Goal: Transaction & Acquisition: Purchase product/service

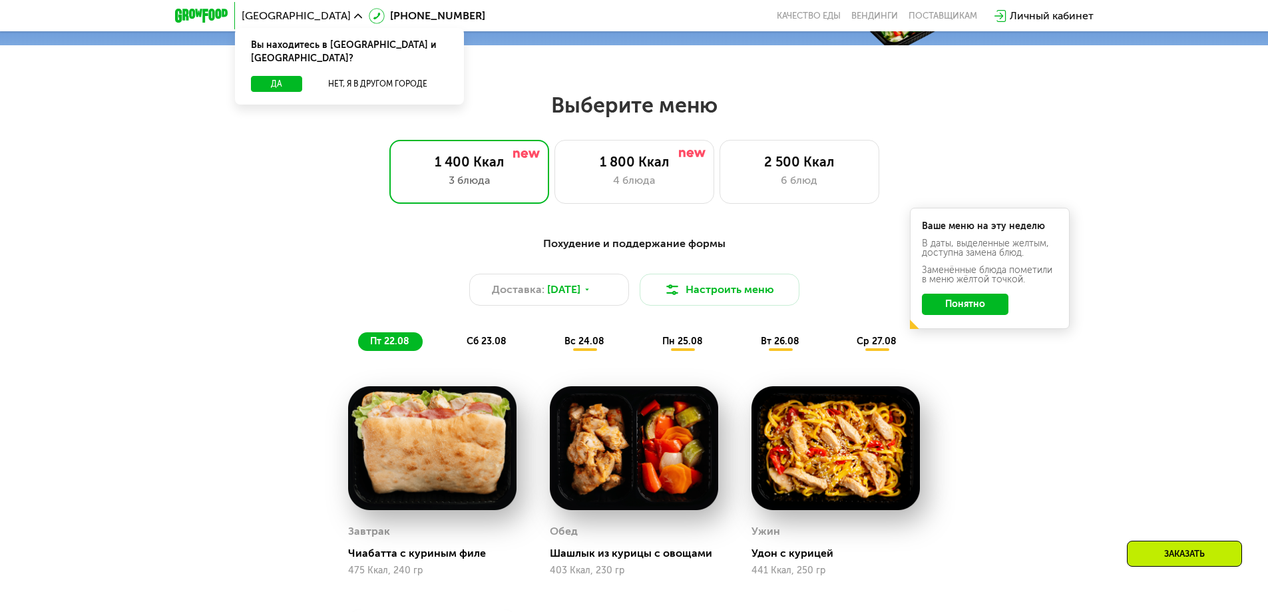
scroll to position [666, 0]
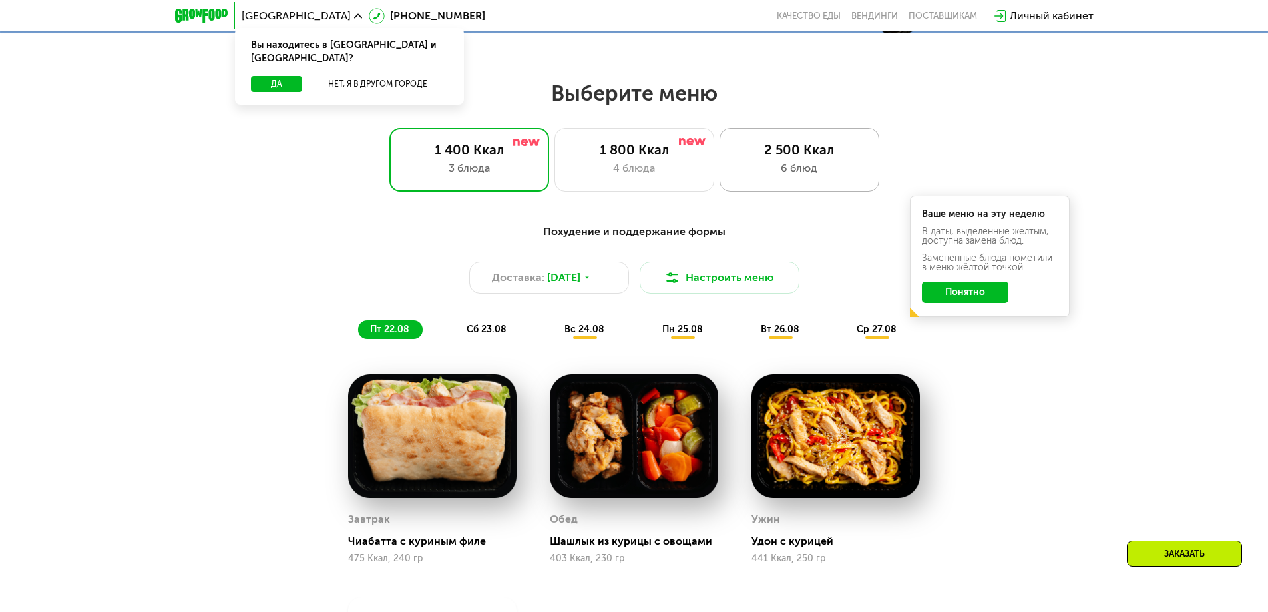
click at [792, 152] on div "2 500 Ккал" at bounding box center [800, 150] width 132 height 16
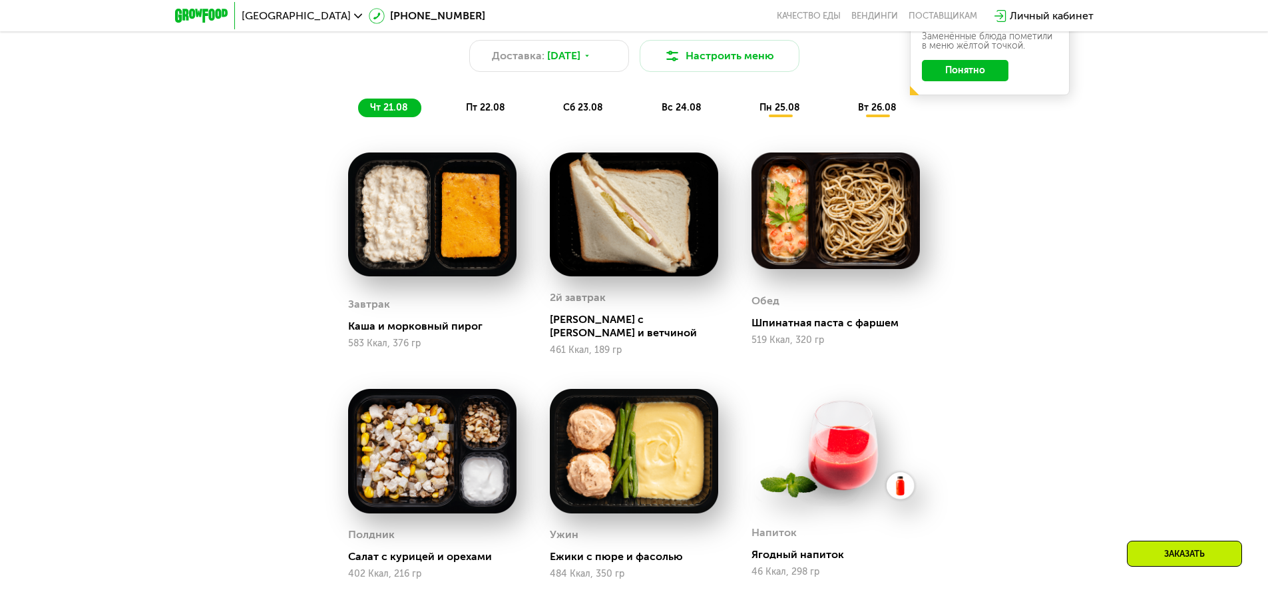
scroll to position [1110, 0]
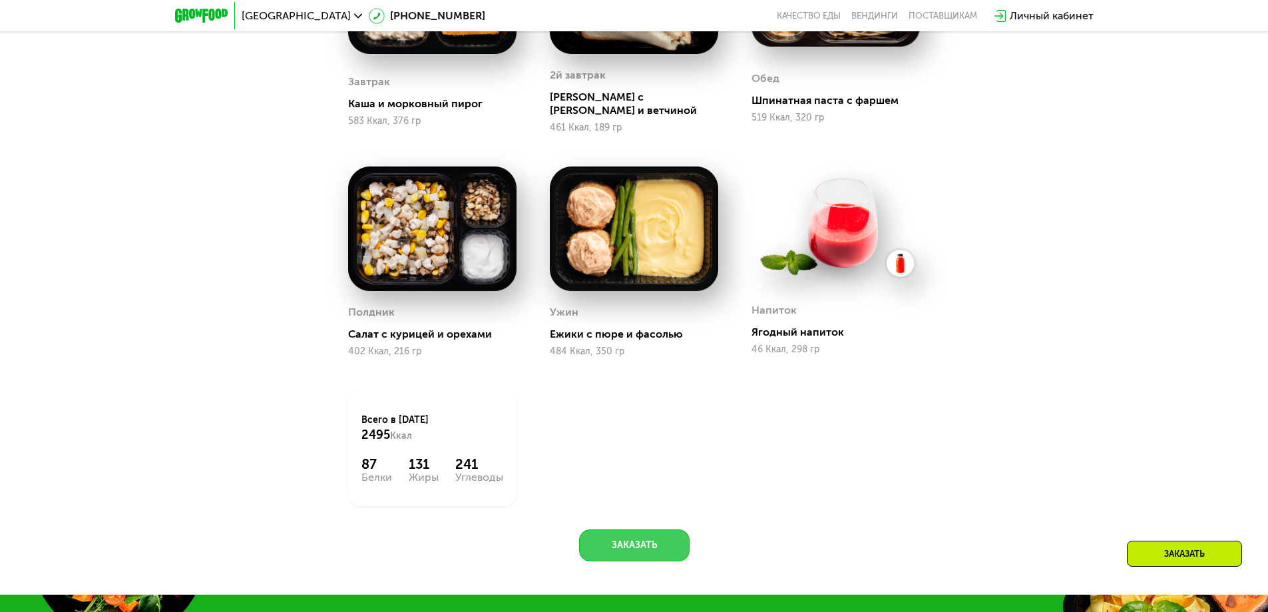
click at [638, 544] on button "Заказать" at bounding box center [634, 545] width 111 height 32
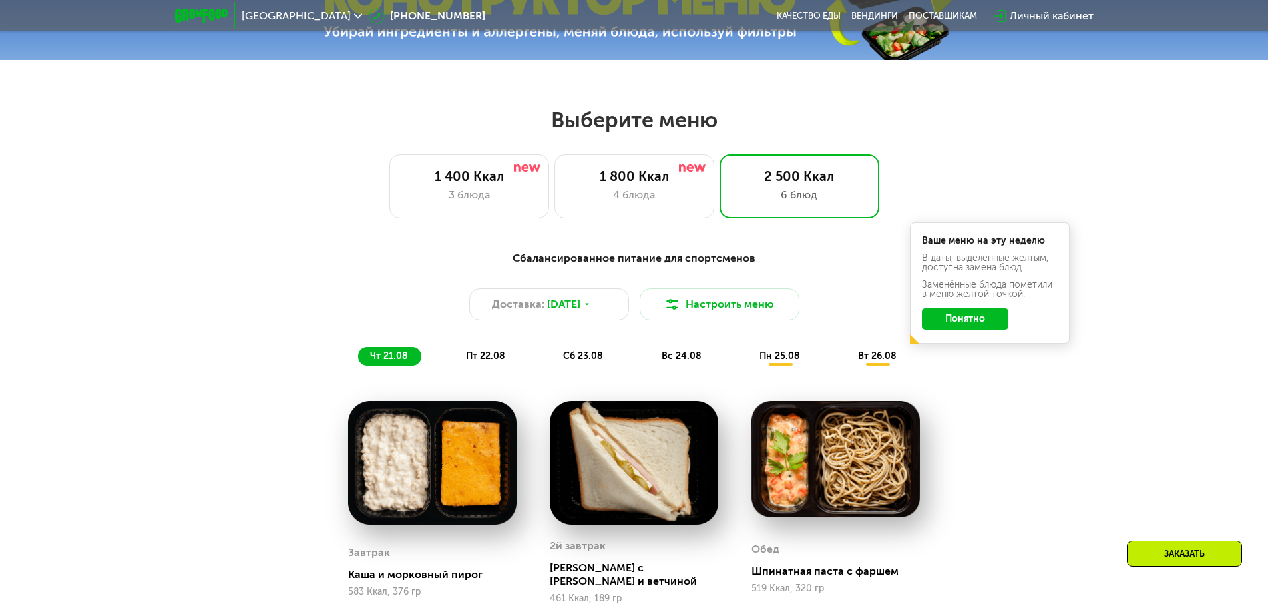
scroll to position [666, 0]
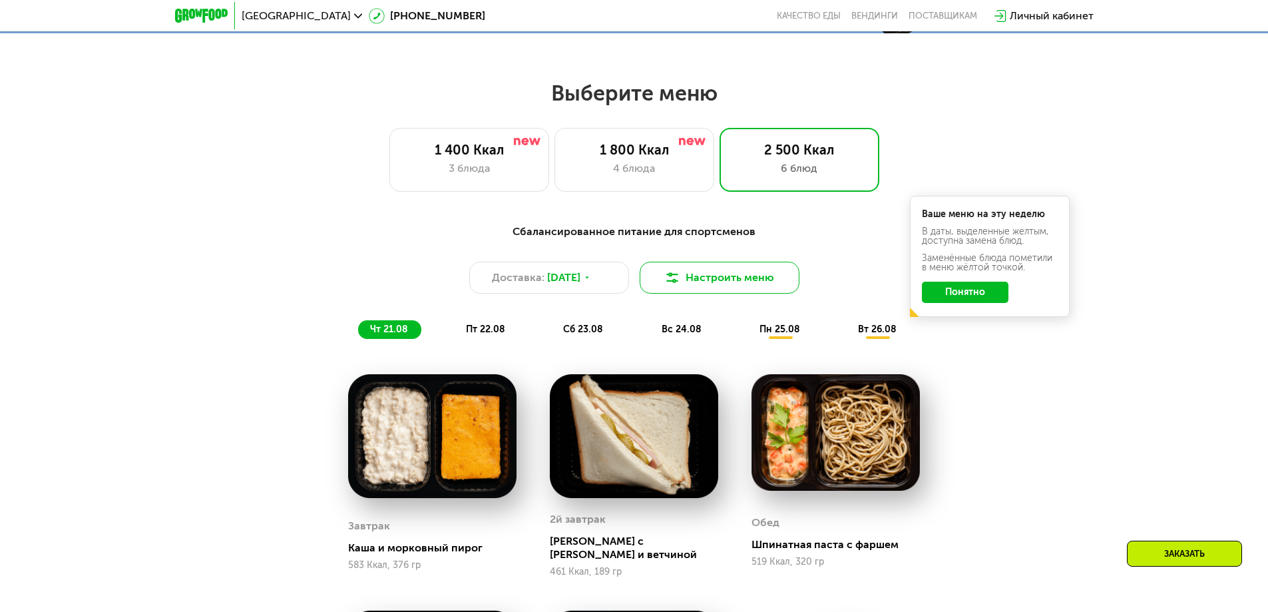
click at [744, 284] on button "Настроить меню" at bounding box center [720, 278] width 160 height 32
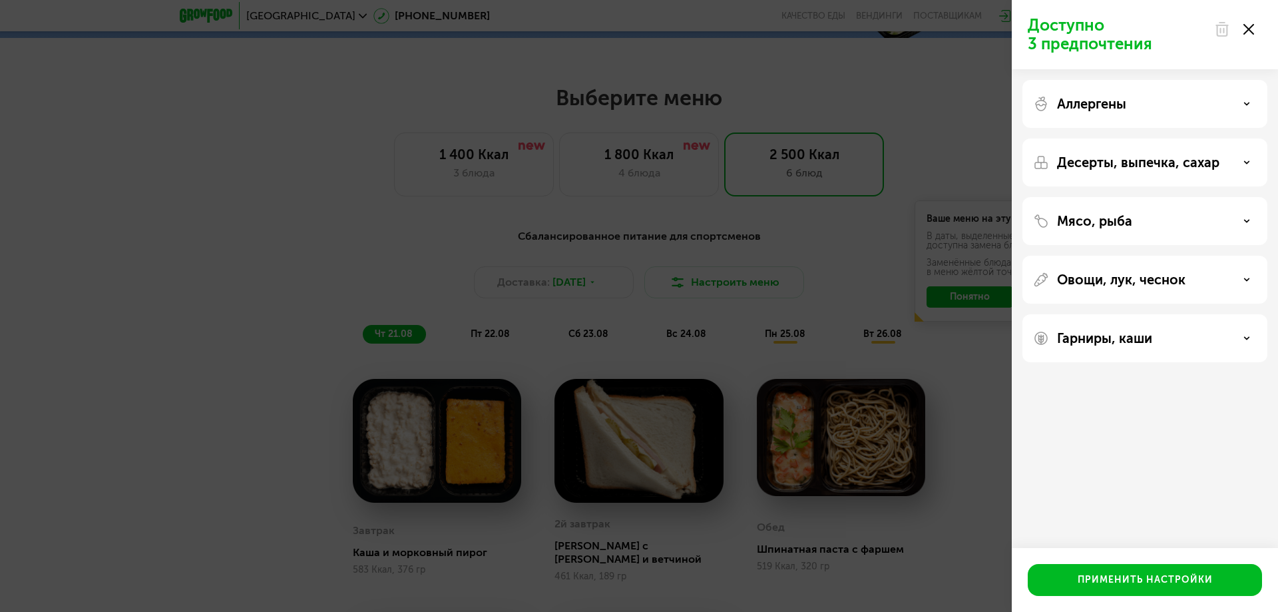
click at [758, 280] on div "Доступно 3 предпочтения Аллергены Десерты, выпечка, сахар Мясо, рыба Овощи, лук…" at bounding box center [639, 306] width 1278 height 612
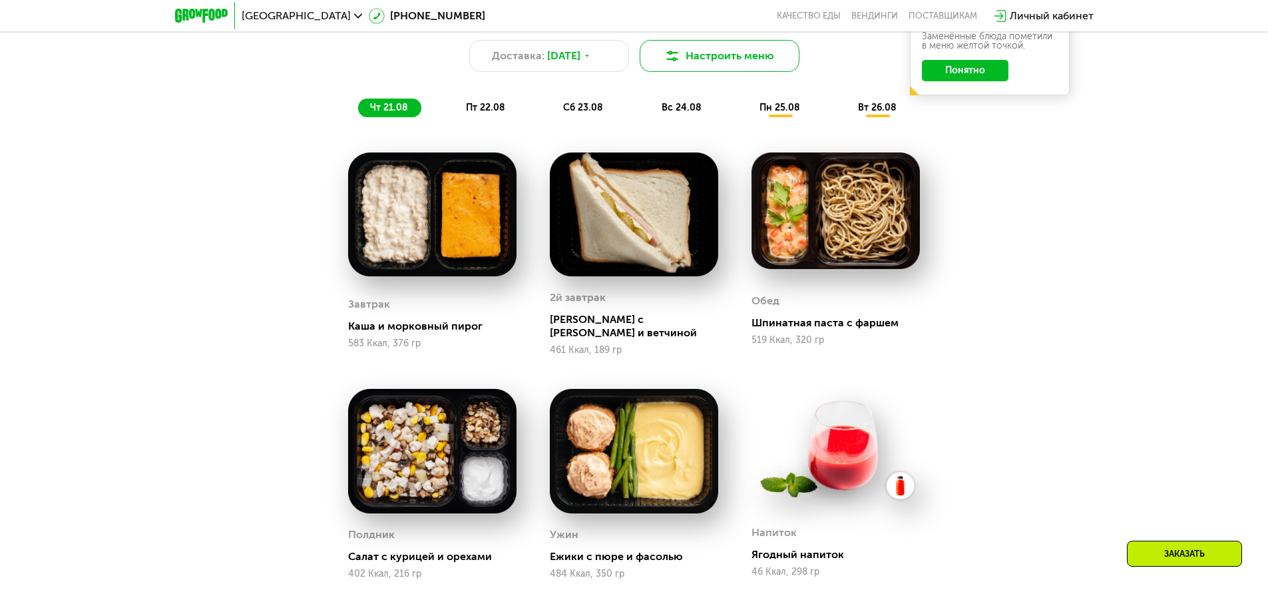
scroll to position [1331, 0]
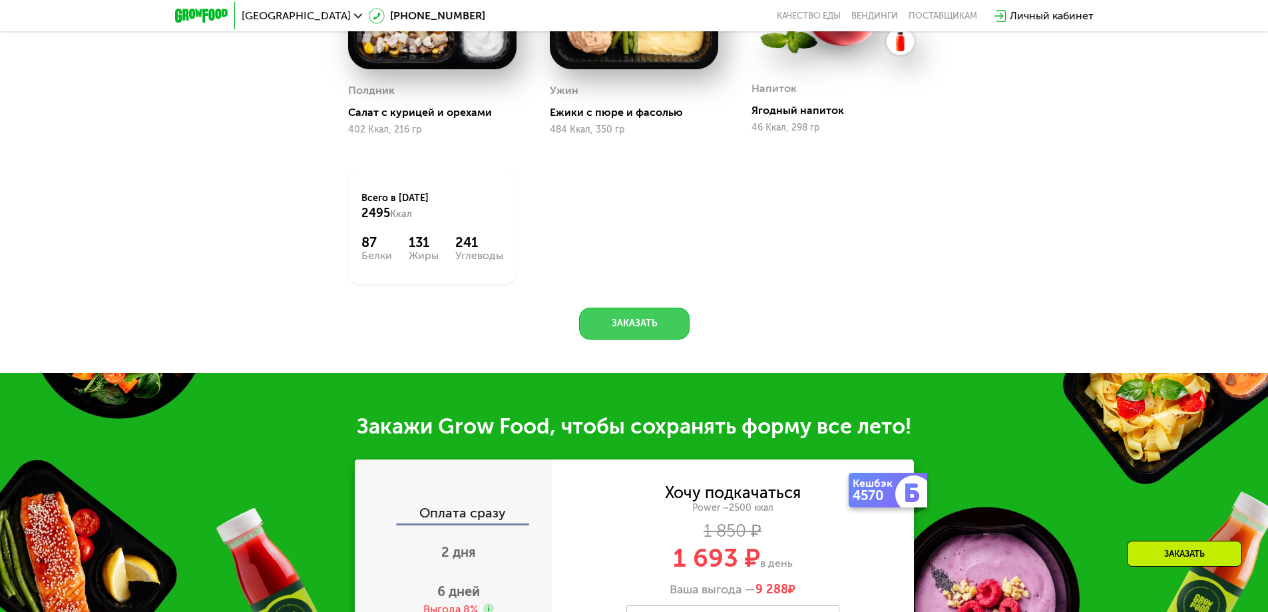
click at [652, 315] on button "Заказать" at bounding box center [634, 324] width 111 height 32
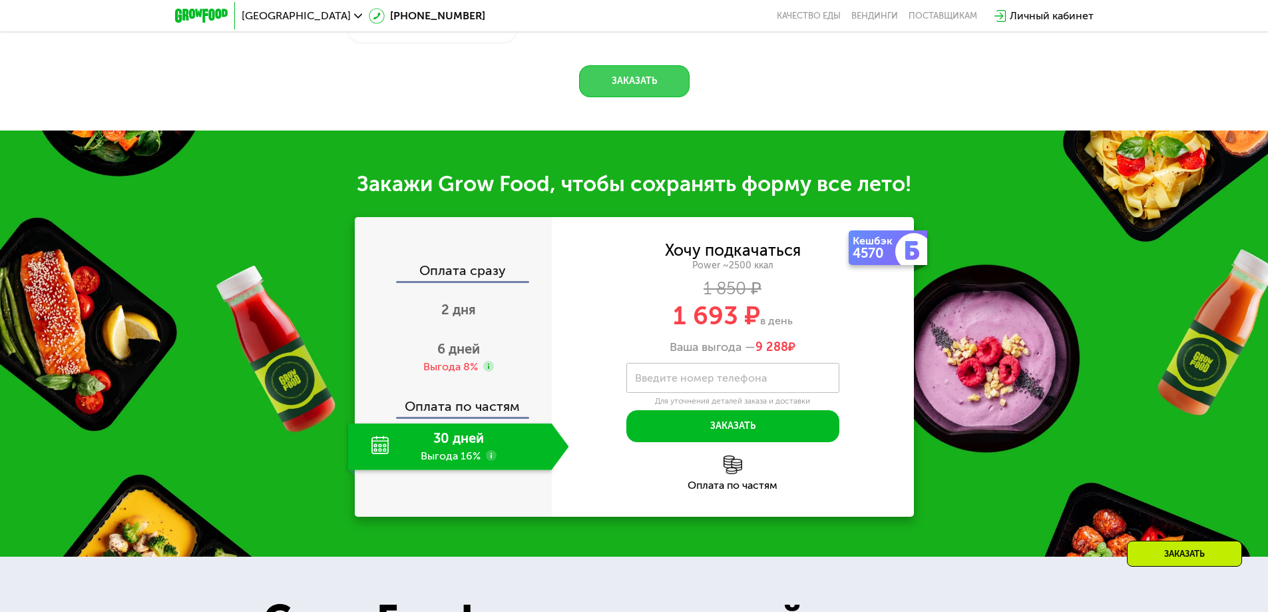
scroll to position [1696, 0]
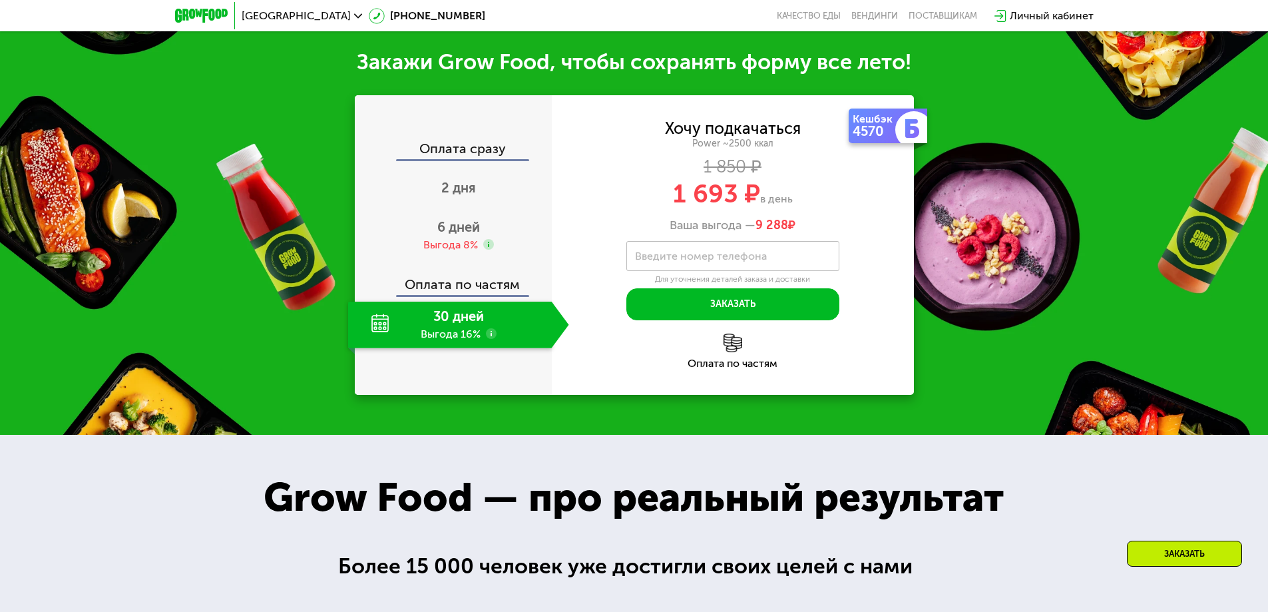
click at [486, 328] on use at bounding box center [491, 333] width 11 height 11
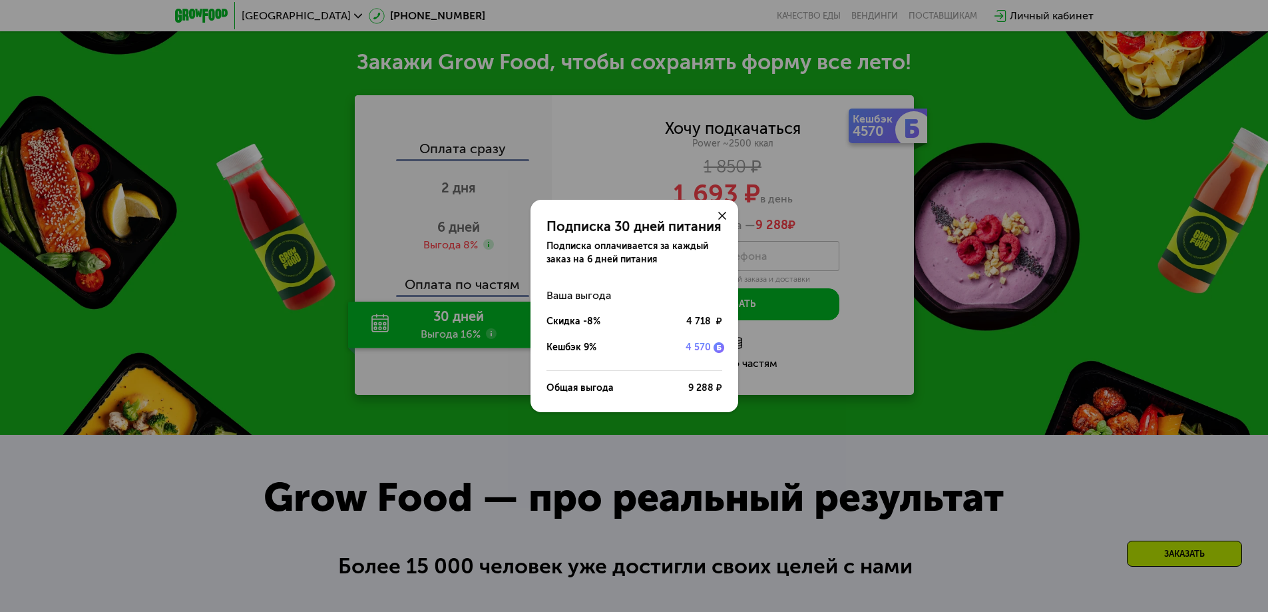
click at [720, 218] on use at bounding box center [722, 216] width 8 height 8
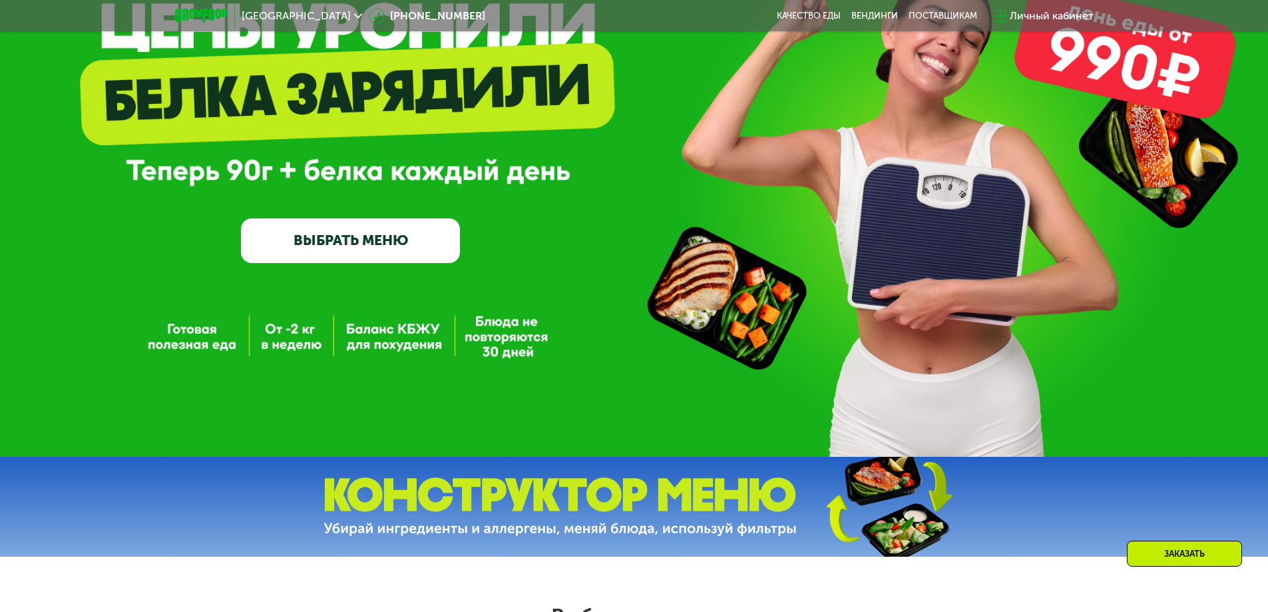
scroll to position [0, 0]
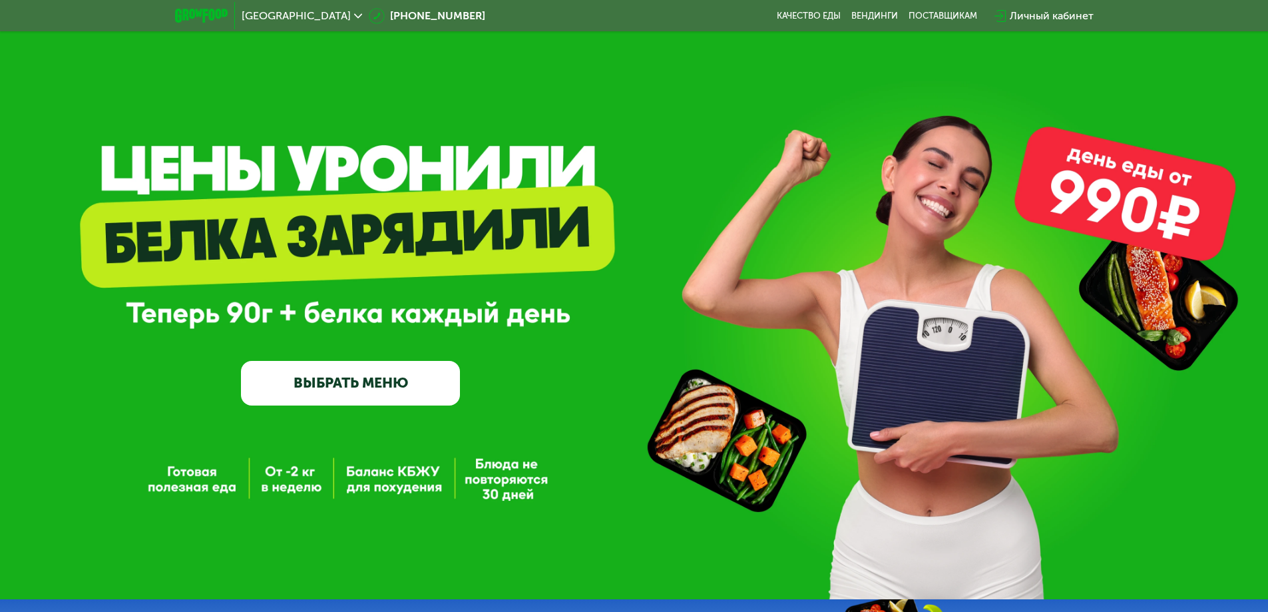
click at [363, 383] on link "ВЫБРАТЬ МЕНЮ" at bounding box center [350, 383] width 219 height 44
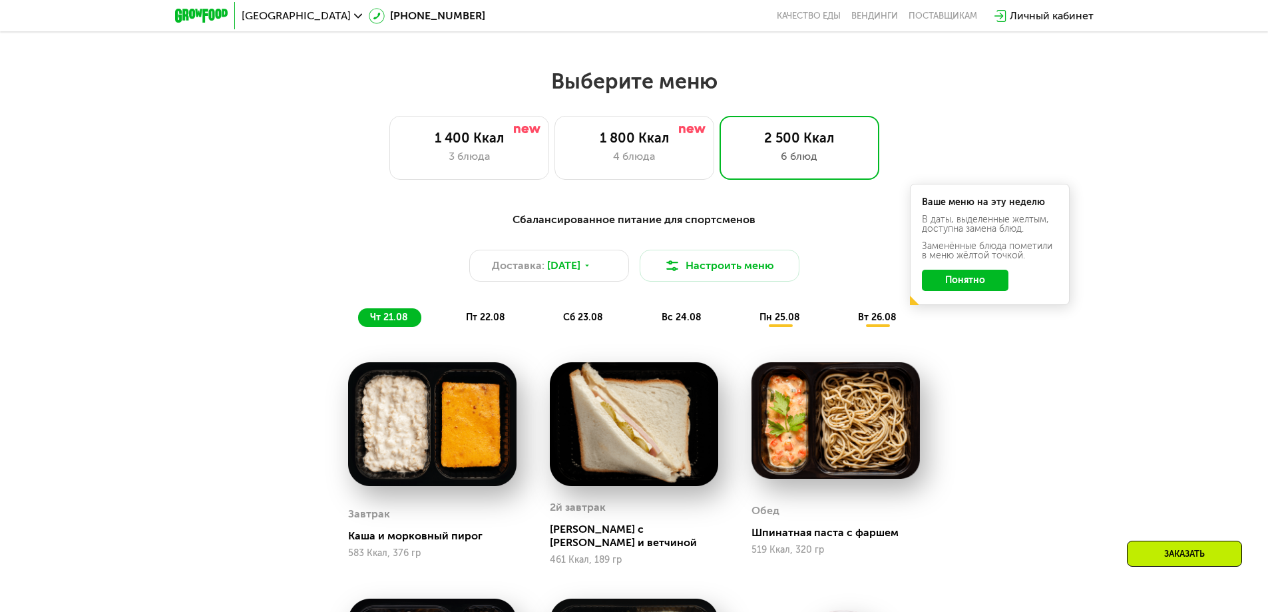
scroll to position [719, 0]
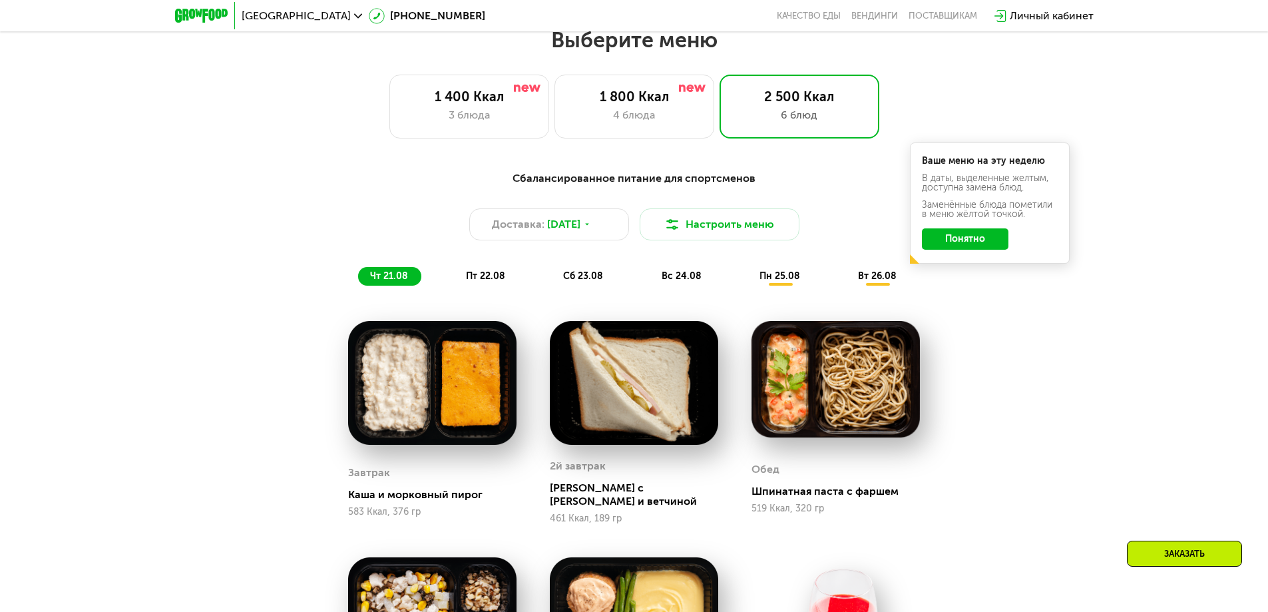
click at [976, 236] on button "Понятно" at bounding box center [965, 238] width 87 height 21
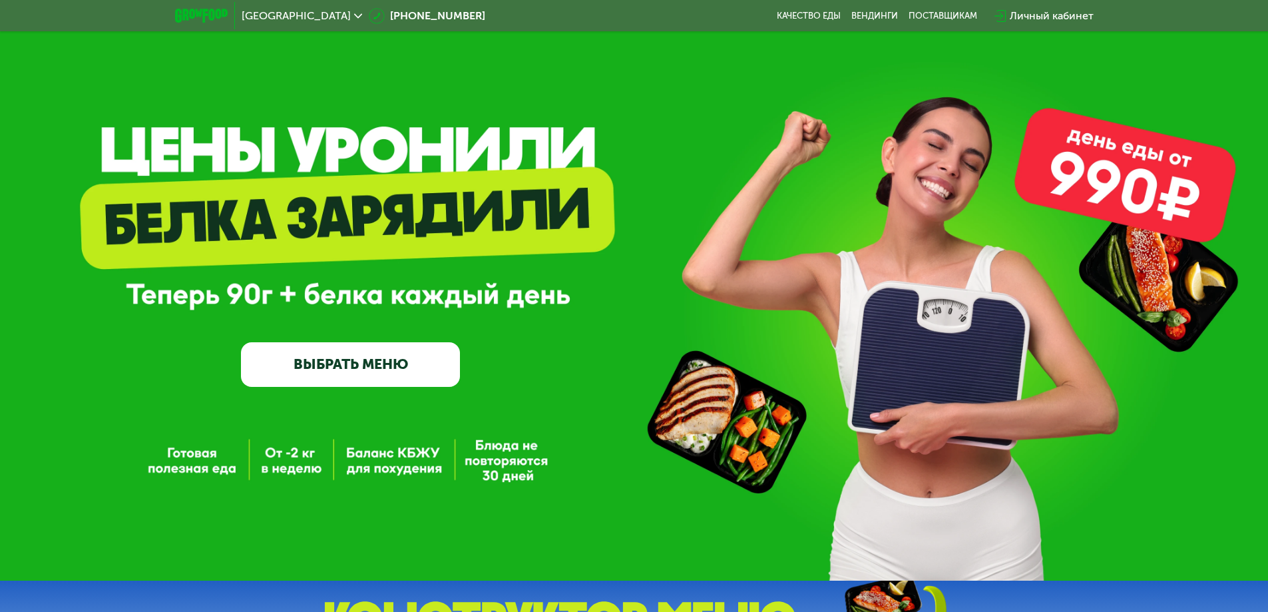
scroll to position [0, 0]
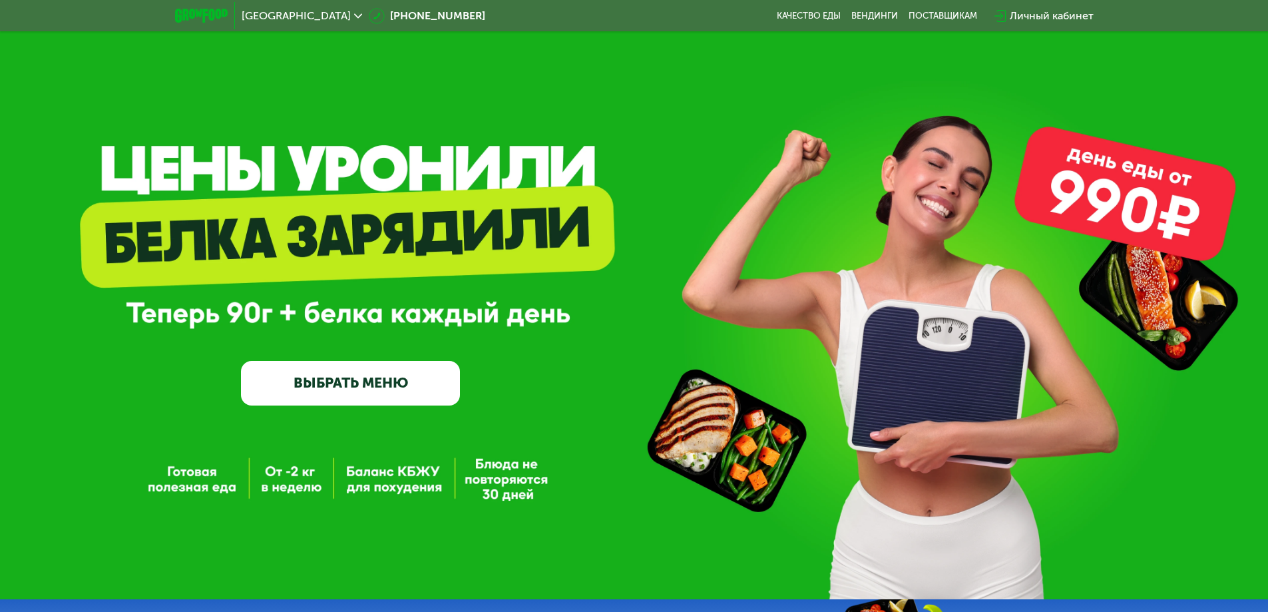
click at [275, 13] on span "[GEOGRAPHIC_DATA]" at bounding box center [296, 16] width 109 height 11
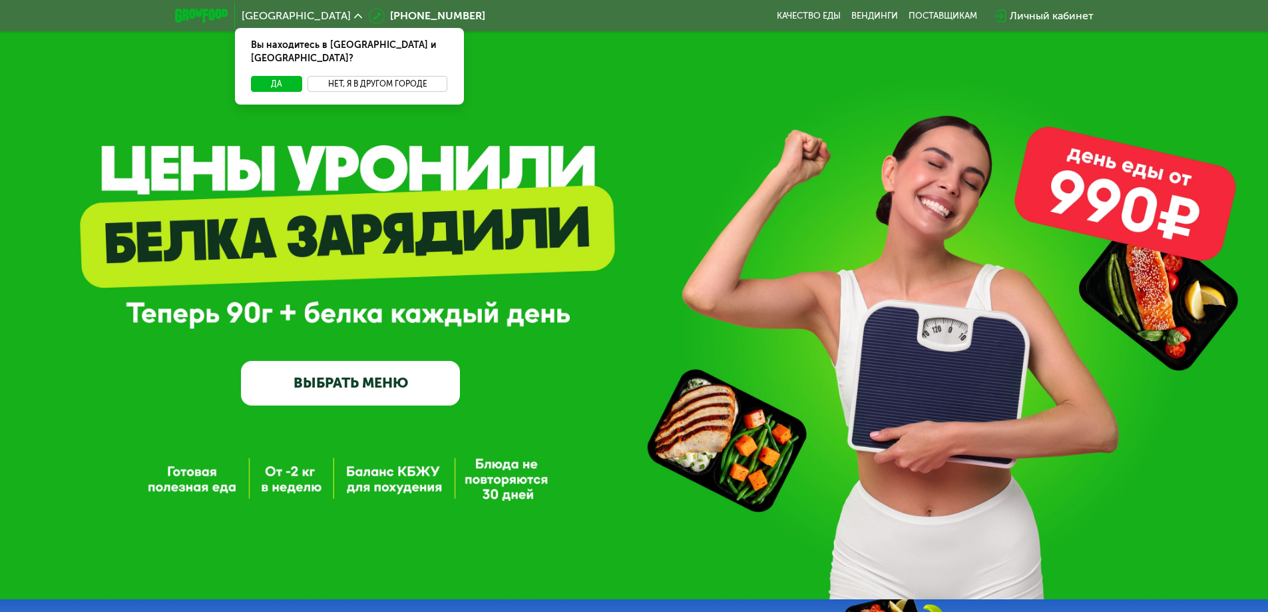
click at [375, 76] on button "Нет, я в другом городе" at bounding box center [378, 84] width 140 height 16
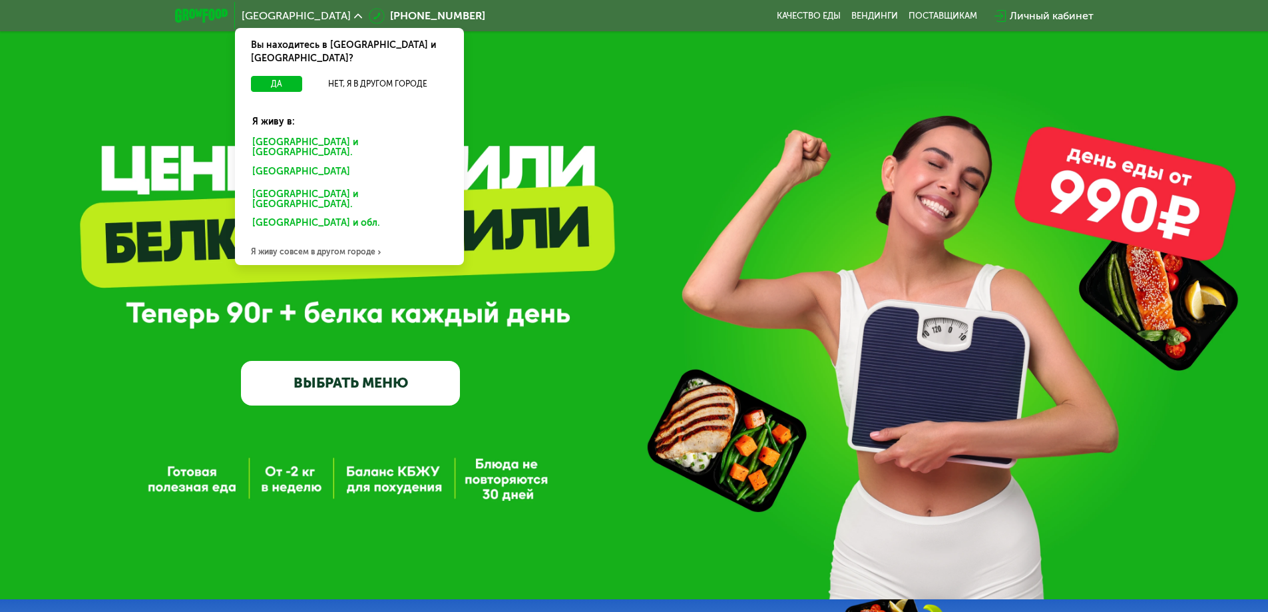
click at [309, 163] on div "[GEOGRAPHIC_DATA] и [GEOGRAPHIC_DATA]." at bounding box center [347, 173] width 208 height 21
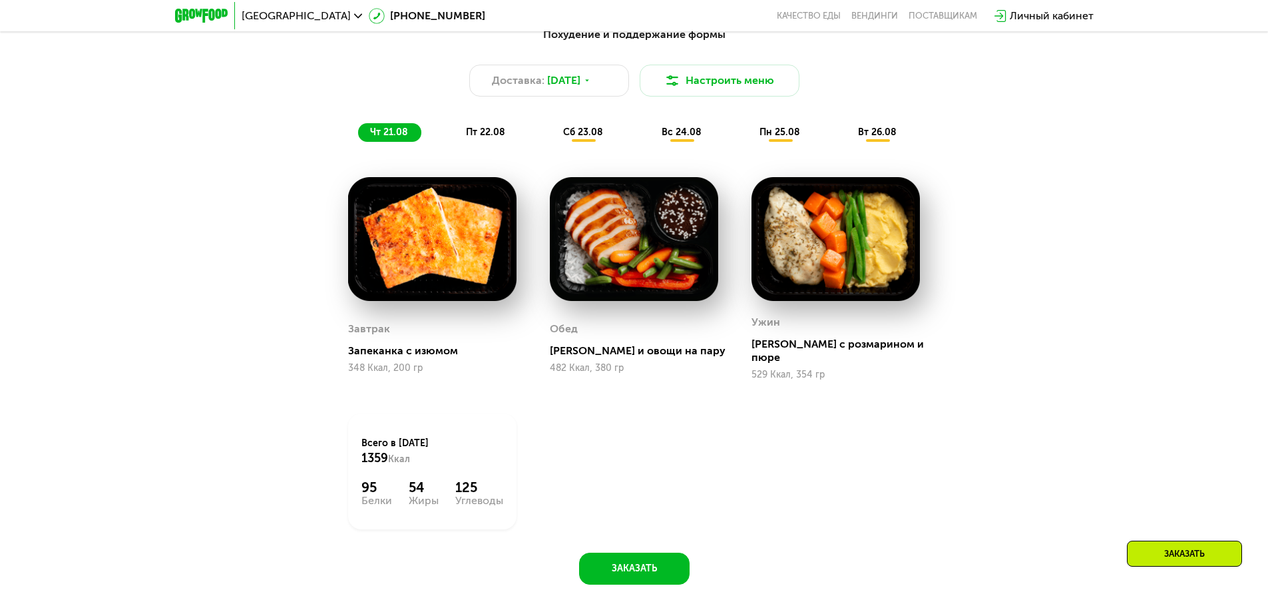
scroll to position [875, 0]
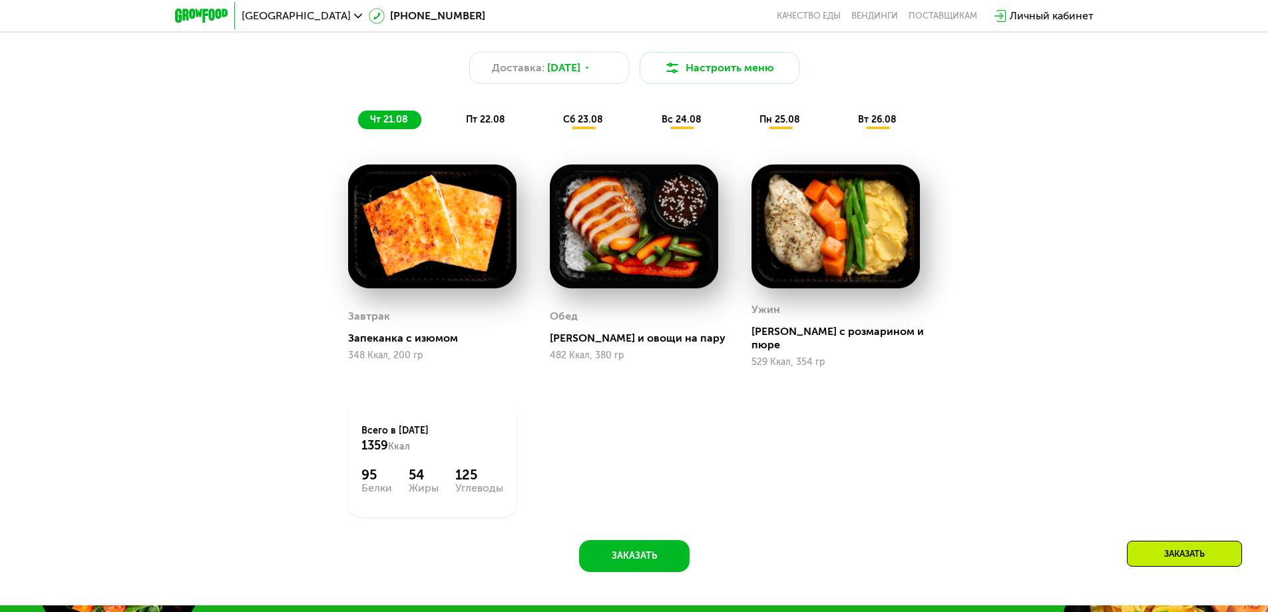
click at [677, 232] on img at bounding box center [634, 226] width 168 height 124
click at [788, 216] on img at bounding box center [836, 226] width 168 height 124
click at [805, 212] on img at bounding box center [836, 226] width 168 height 124
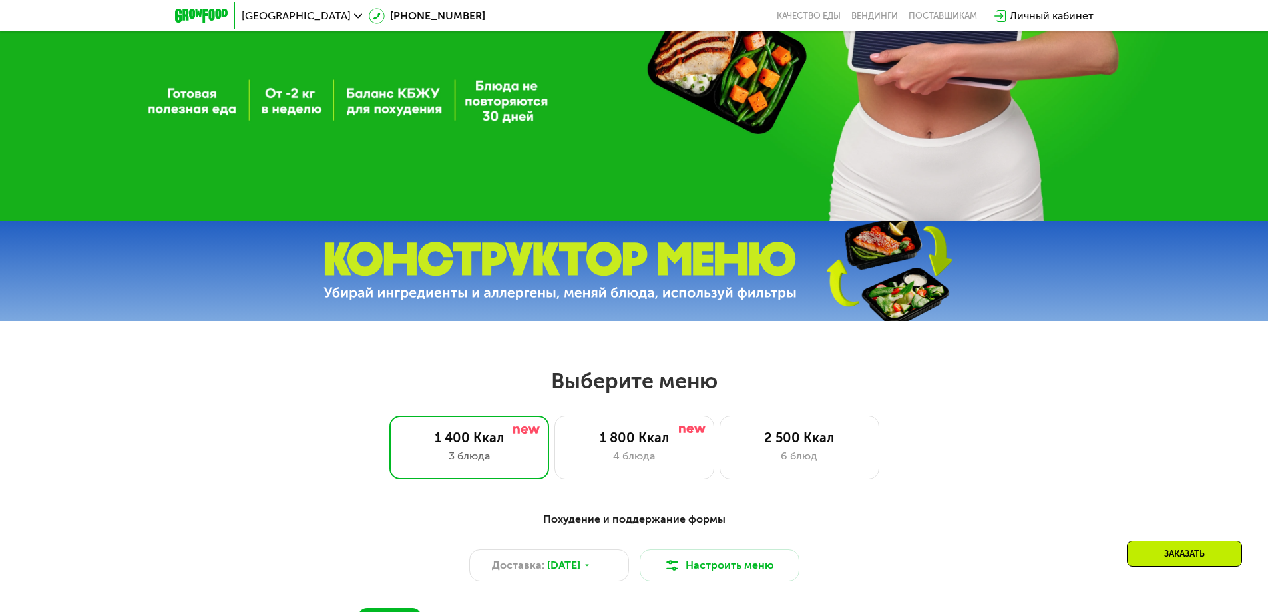
scroll to position [0, 0]
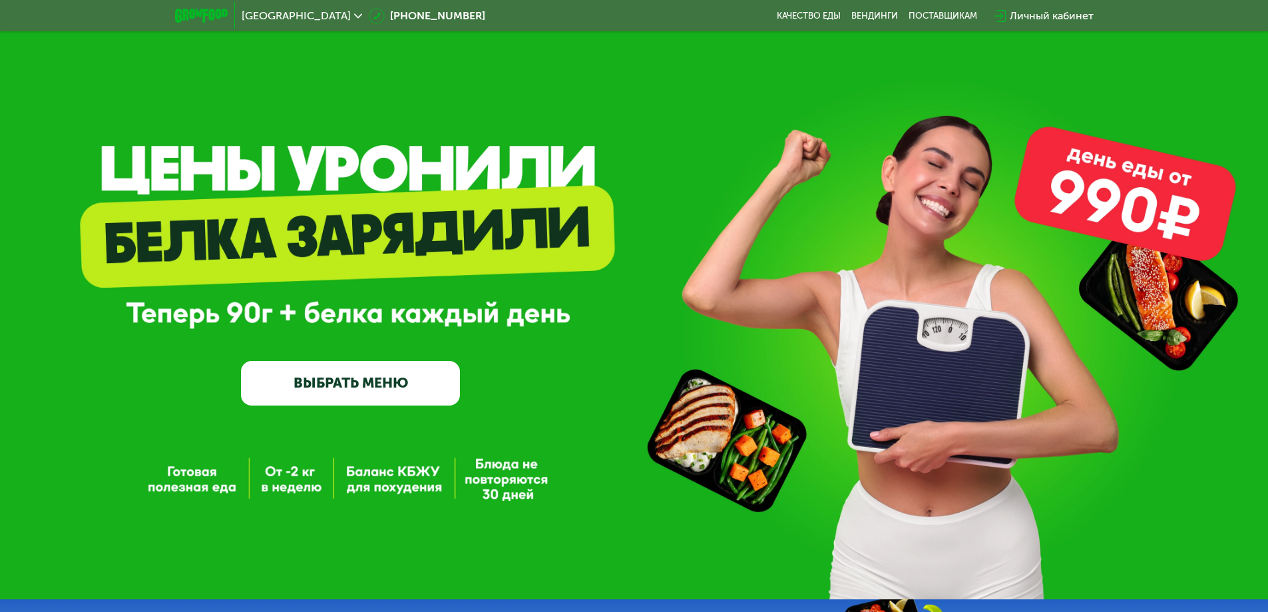
click at [214, 9] on img at bounding box center [201, 16] width 53 height 14
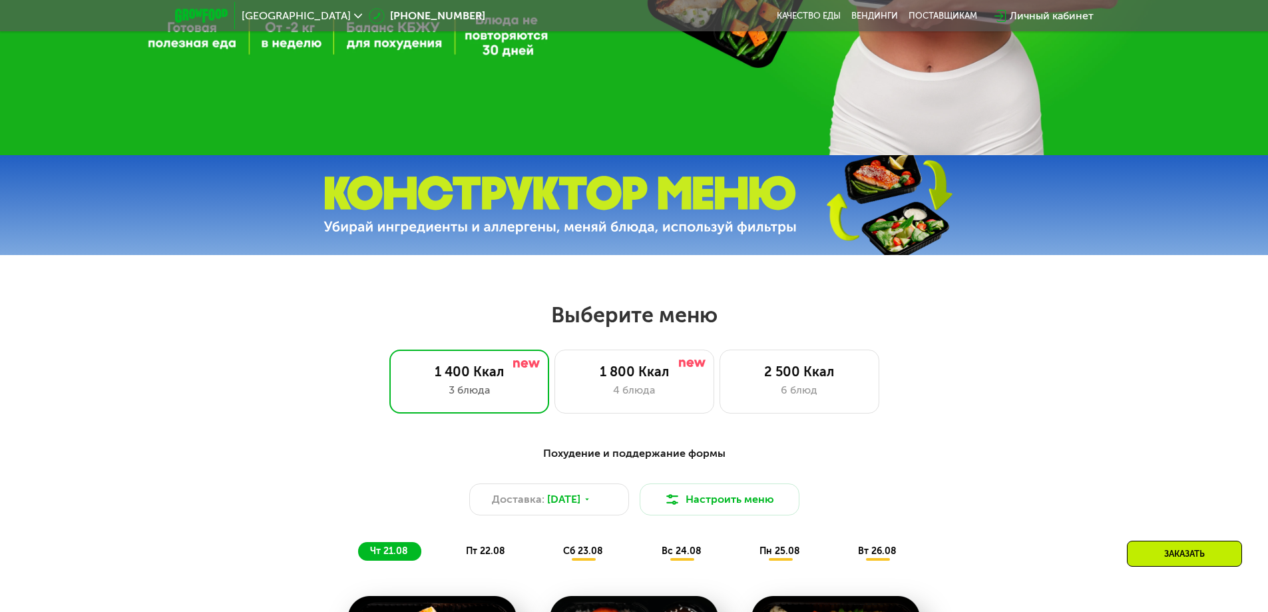
scroll to position [887, 0]
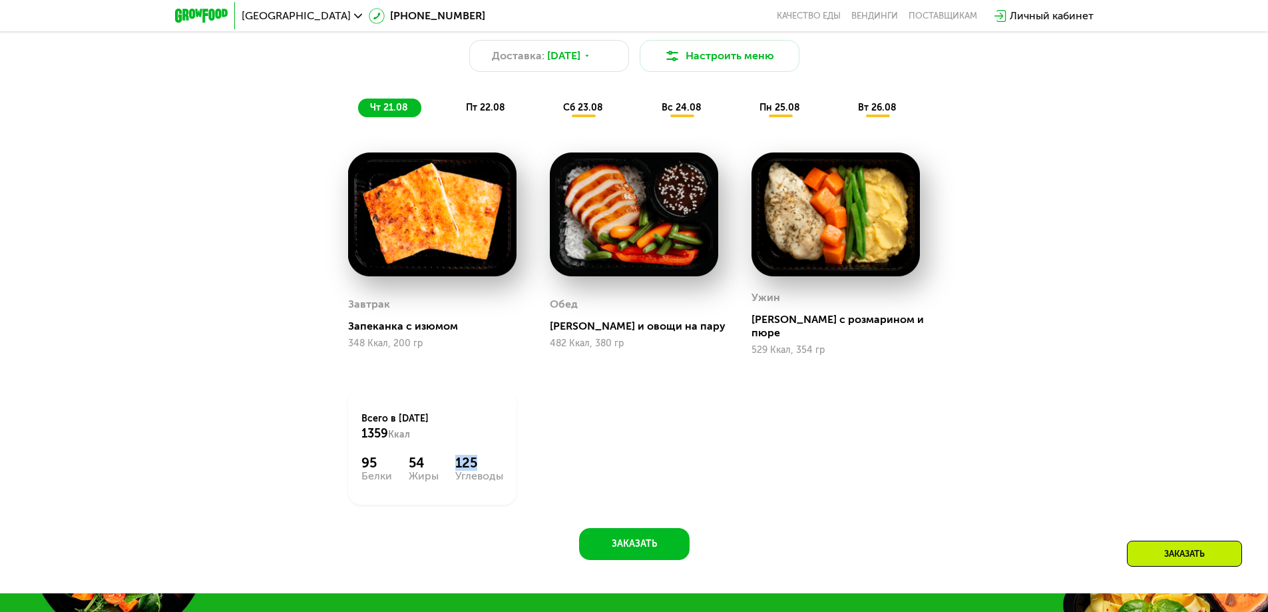
drag, startPoint x: 458, startPoint y: 457, endPoint x: 521, endPoint y: 459, distance: 62.6
click at [524, 459] on div "Всего в четверг 1359 Ккал 95 Белки 54 Жиры 125 Углеводы" at bounding box center [433, 446] width 202 height 149
click at [482, 471] on div "Углеводы" at bounding box center [479, 476] width 48 height 11
drag, startPoint x: 530, startPoint y: 467, endPoint x: 464, endPoint y: 467, distance: 65.9
click at [520, 467] on div "Всего в четверг 1359 Ккал 95 Белки 54 Жиры 125 Углеводы" at bounding box center [433, 446] width 202 height 149
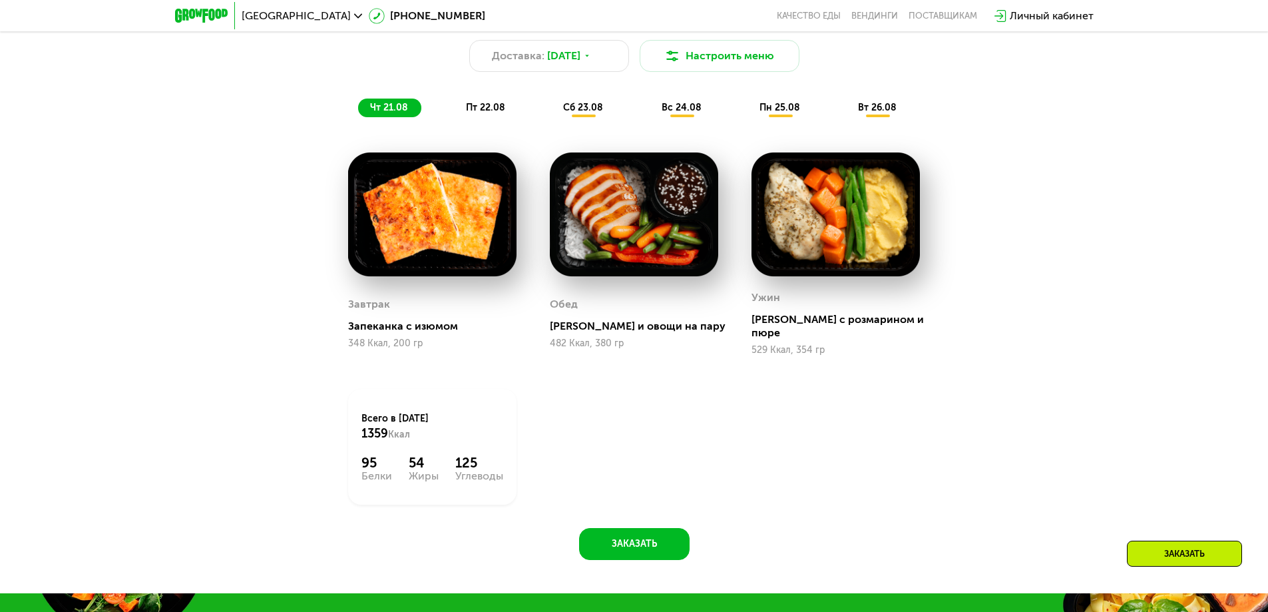
click at [442, 469] on div "95 Белки 54 Жиры 125 Углеводы" at bounding box center [432, 468] width 142 height 27
click at [486, 455] on div "125" at bounding box center [479, 463] width 48 height 16
click at [513, 453] on div "Всего в четверг 1359 Ккал 95 Белки 54 Жиры 125 Углеводы" at bounding box center [432, 447] width 168 height 116
click at [505, 457] on div "Всего в четверг 1359 Ккал 95 Белки 54 Жиры 125 Углеводы" at bounding box center [432, 447] width 168 height 116
click at [421, 471] on div "Жиры" at bounding box center [424, 476] width 30 height 11
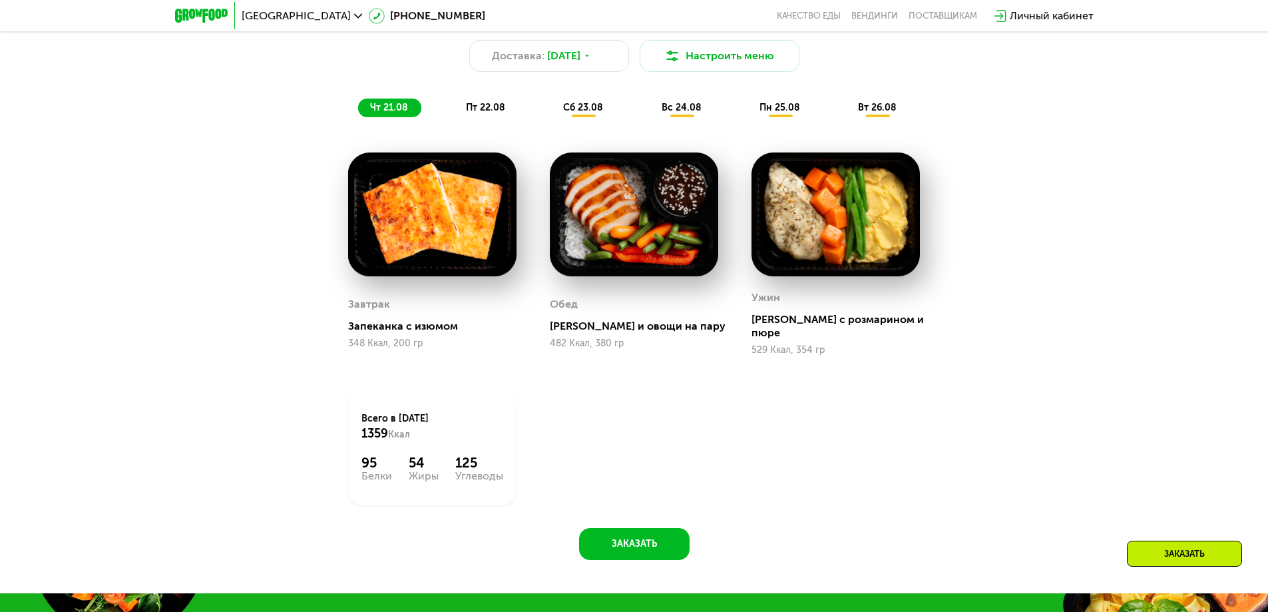
click at [356, 470] on div "Всего в четверг 1359 Ккал 95 Белки 54 Жиры 125 Углеводы" at bounding box center [432, 447] width 168 height 116
click at [485, 455] on div "125" at bounding box center [479, 463] width 48 height 16
click at [435, 459] on div "54" at bounding box center [424, 463] width 30 height 16
click at [479, 455] on div "125" at bounding box center [479, 463] width 48 height 16
click at [443, 457] on div "95 Белки 54 Жиры 125 Углеводы" at bounding box center [432, 468] width 142 height 27
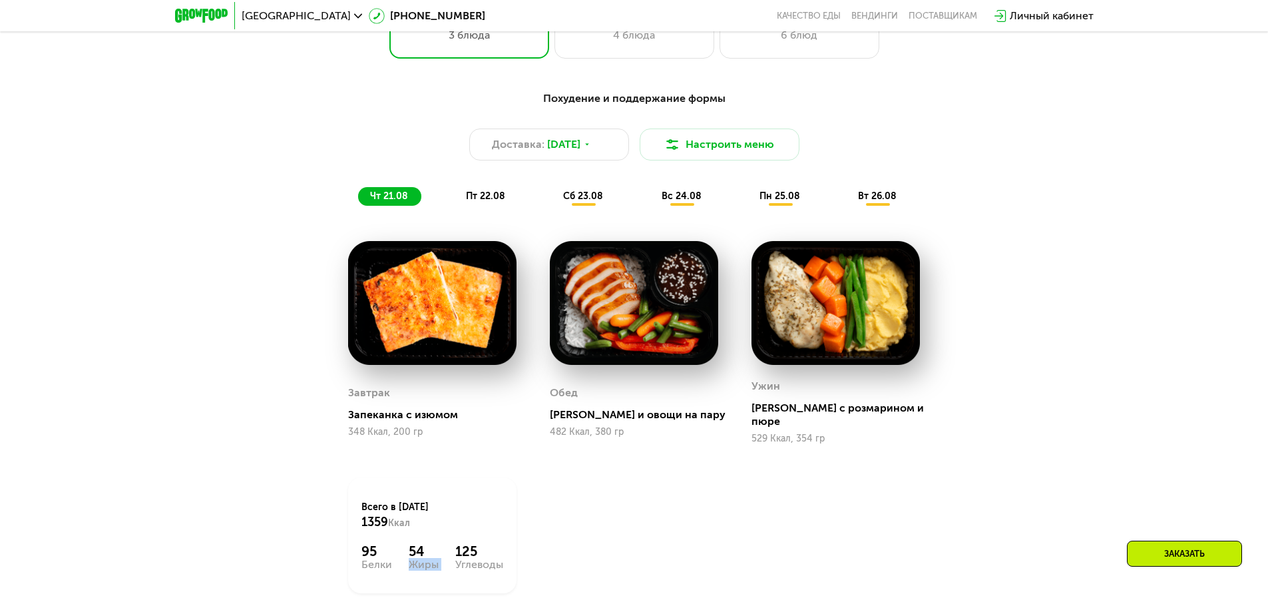
scroll to position [0, 0]
